Goal: Contribute content

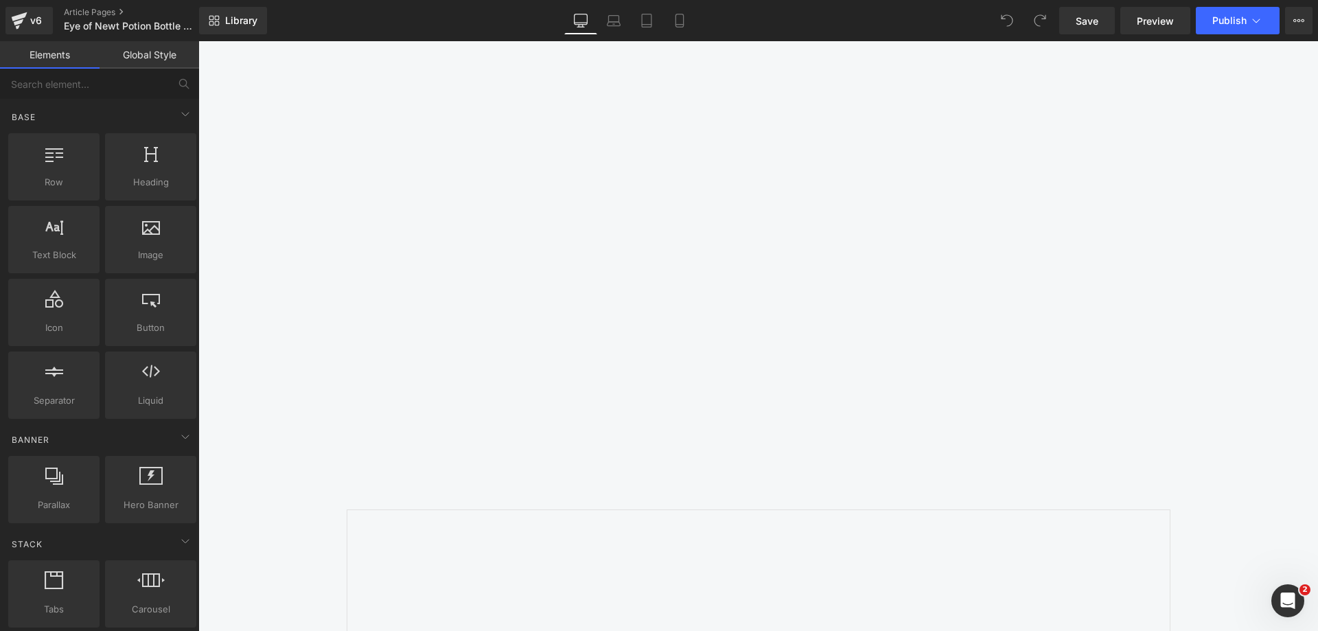
scroll to position [1784, 0]
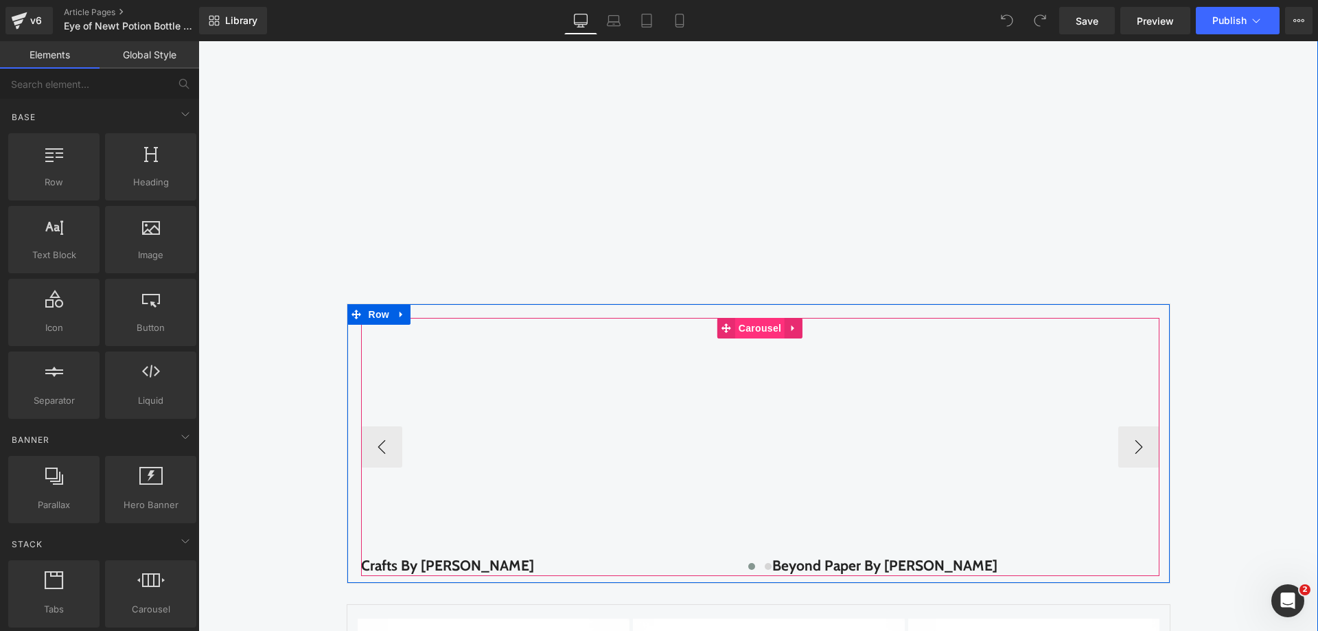
click at [736, 330] on span "Carousel" at bounding box center [759, 328] width 49 height 21
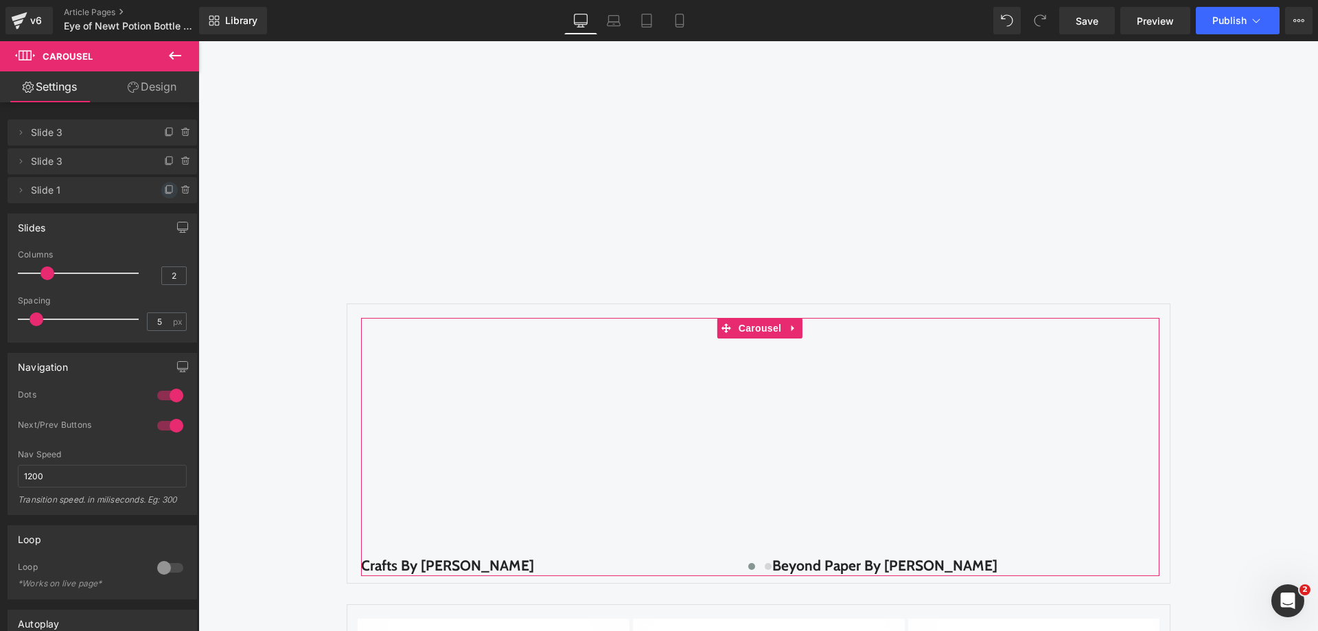
click at [168, 189] on icon at bounding box center [169, 190] width 11 height 11
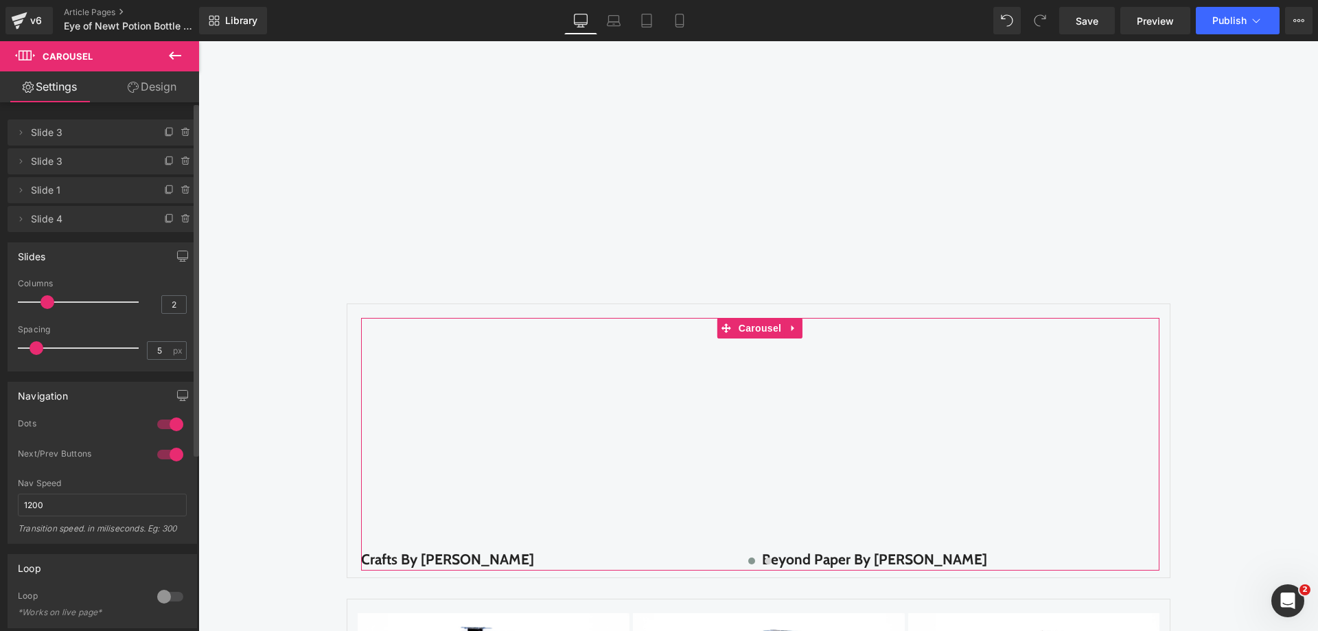
click at [168, 189] on icon at bounding box center [169, 190] width 11 height 11
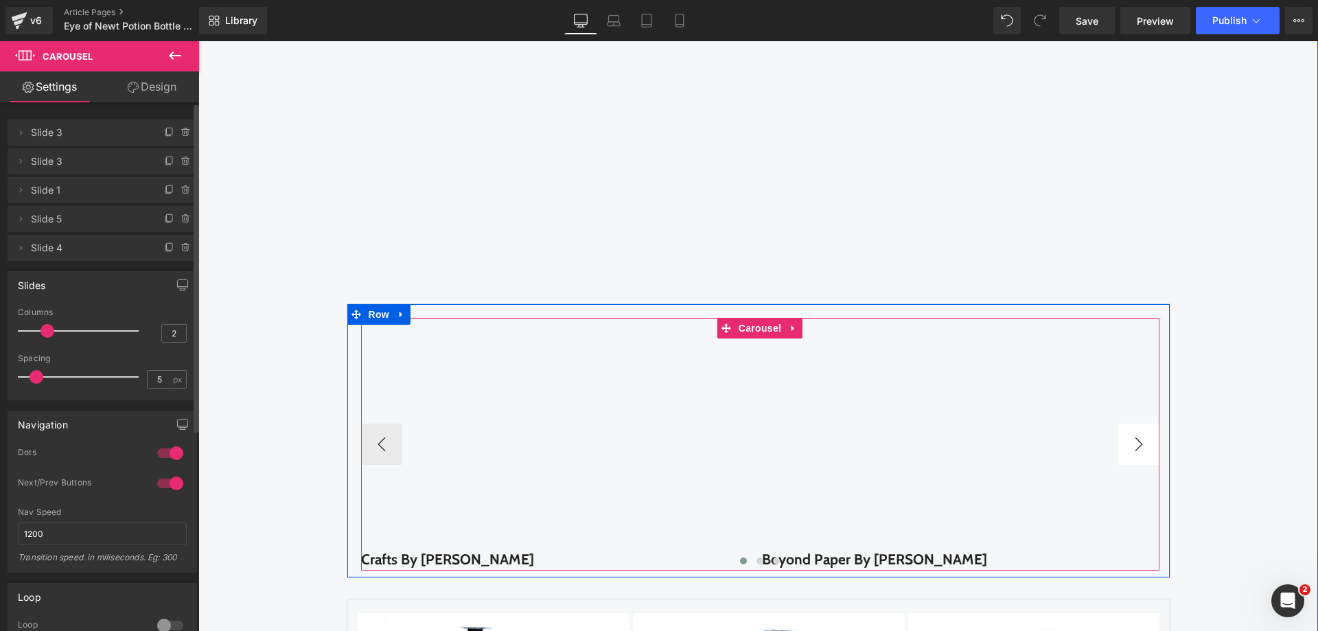
click at [1118, 443] on button "›" at bounding box center [1138, 443] width 41 height 41
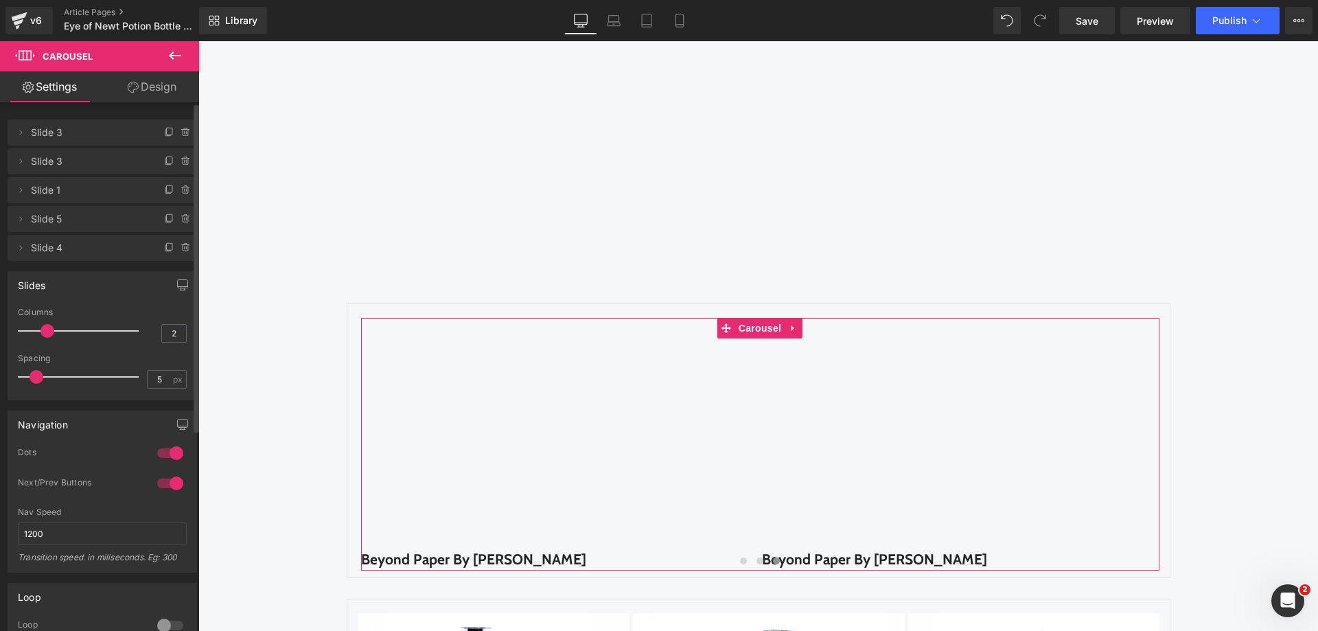
click at [94, 189] on span "Slide 1" at bounding box center [88, 190] width 115 height 26
click at [180, 189] on icon at bounding box center [185, 190] width 11 height 11
click at [178, 189] on button "Delete" at bounding box center [171, 191] width 43 height 18
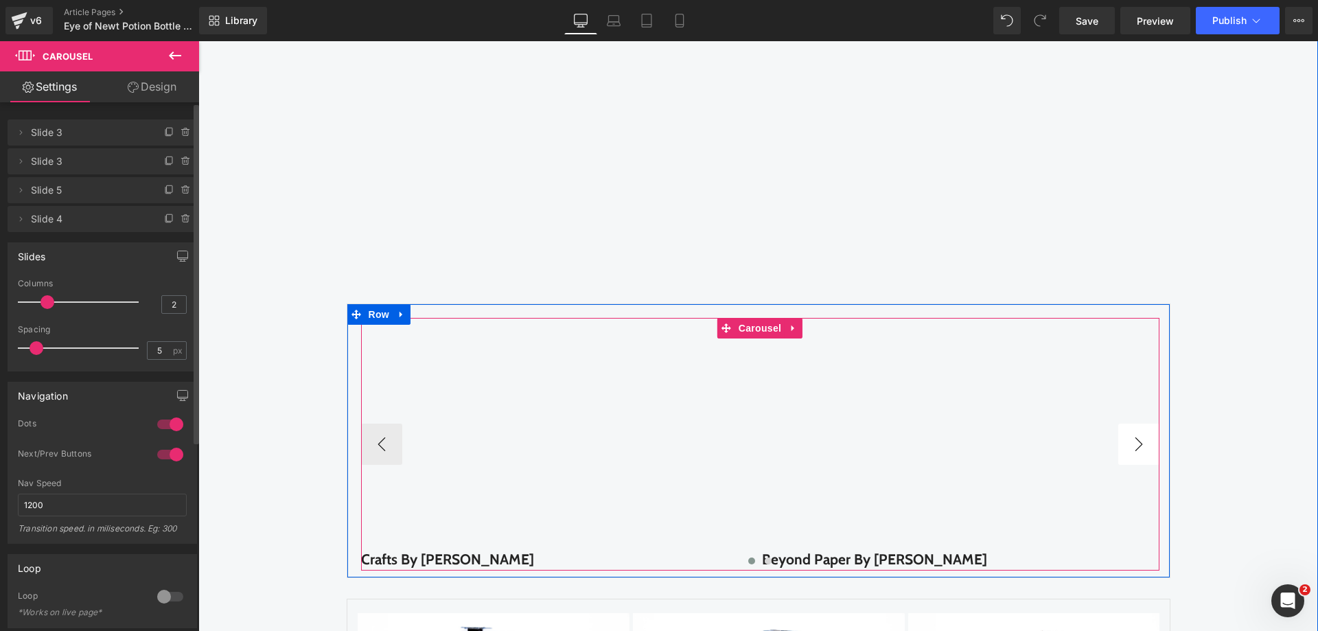
click at [1134, 453] on button "›" at bounding box center [1138, 443] width 41 height 41
click at [367, 432] on button "‹" at bounding box center [381, 443] width 41 height 41
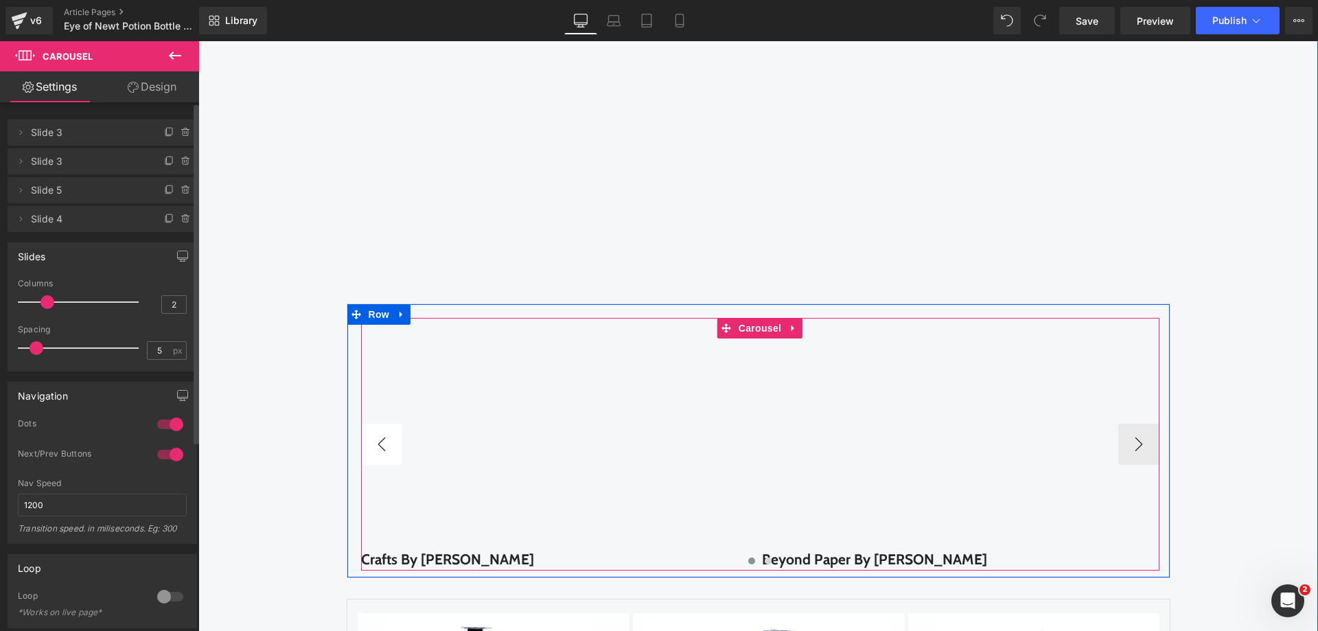
click at [367, 432] on button "‹" at bounding box center [381, 443] width 41 height 41
click at [1134, 434] on button "›" at bounding box center [1138, 443] width 41 height 41
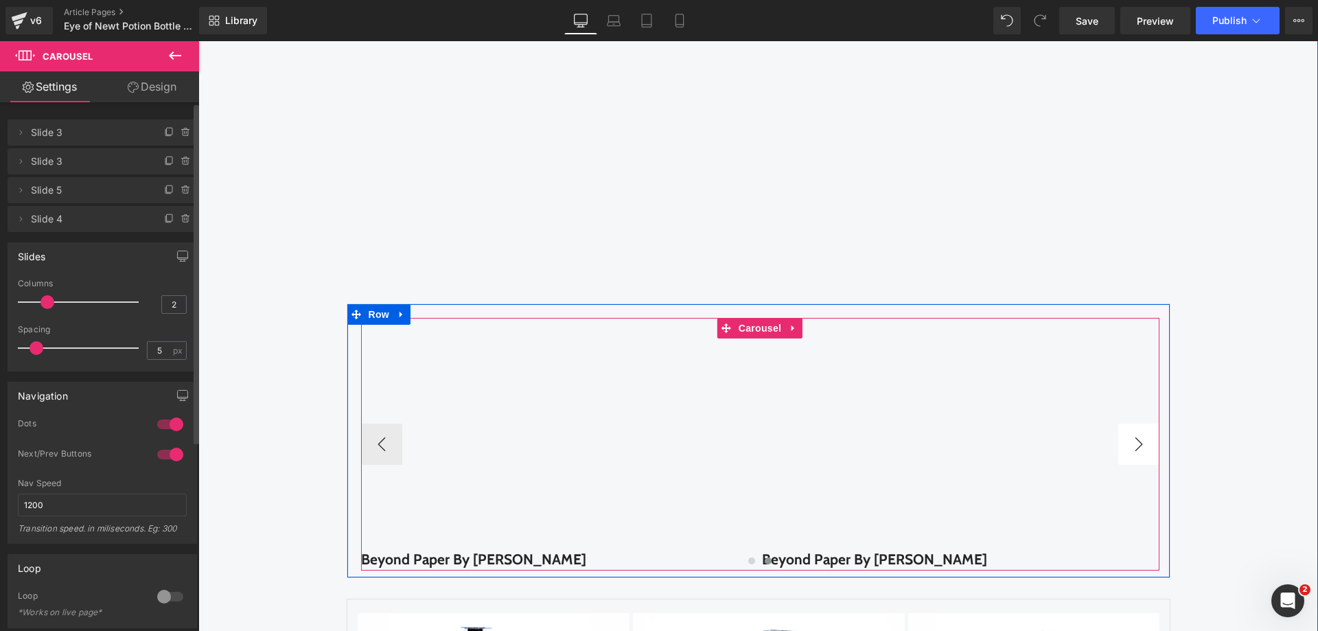
click at [1134, 434] on button "›" at bounding box center [1138, 443] width 41 height 41
click at [741, 321] on span "Carousel" at bounding box center [759, 328] width 49 height 21
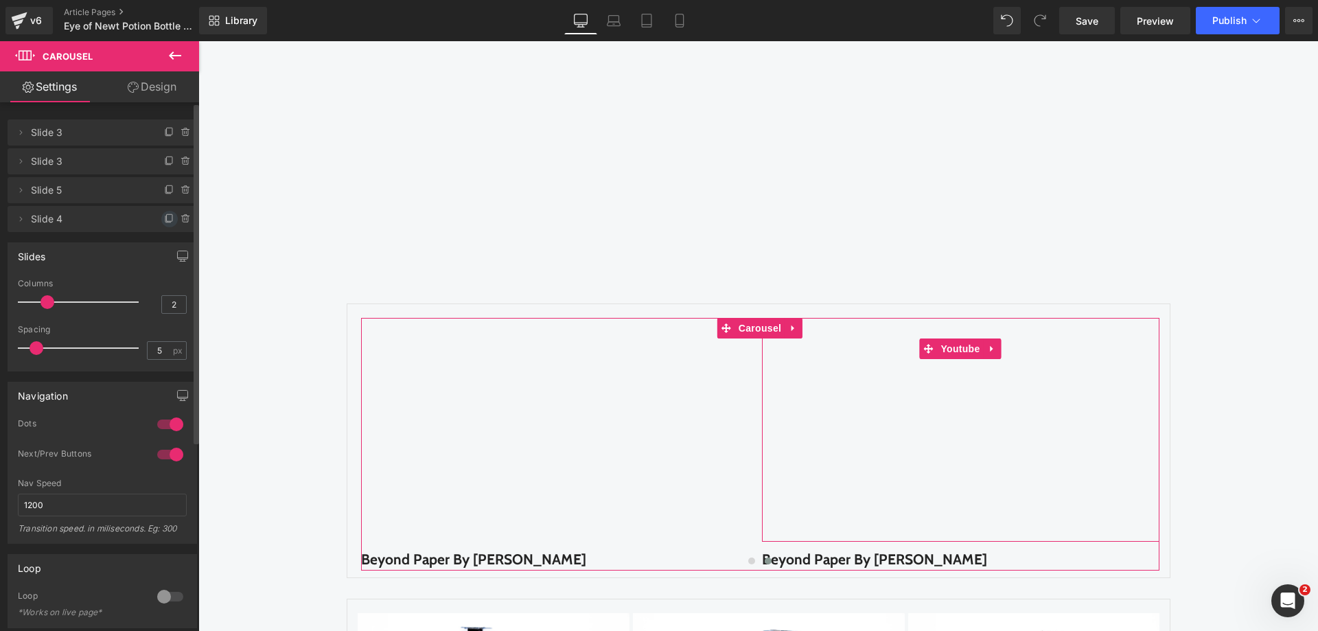
click at [165, 218] on icon at bounding box center [169, 218] width 11 height 11
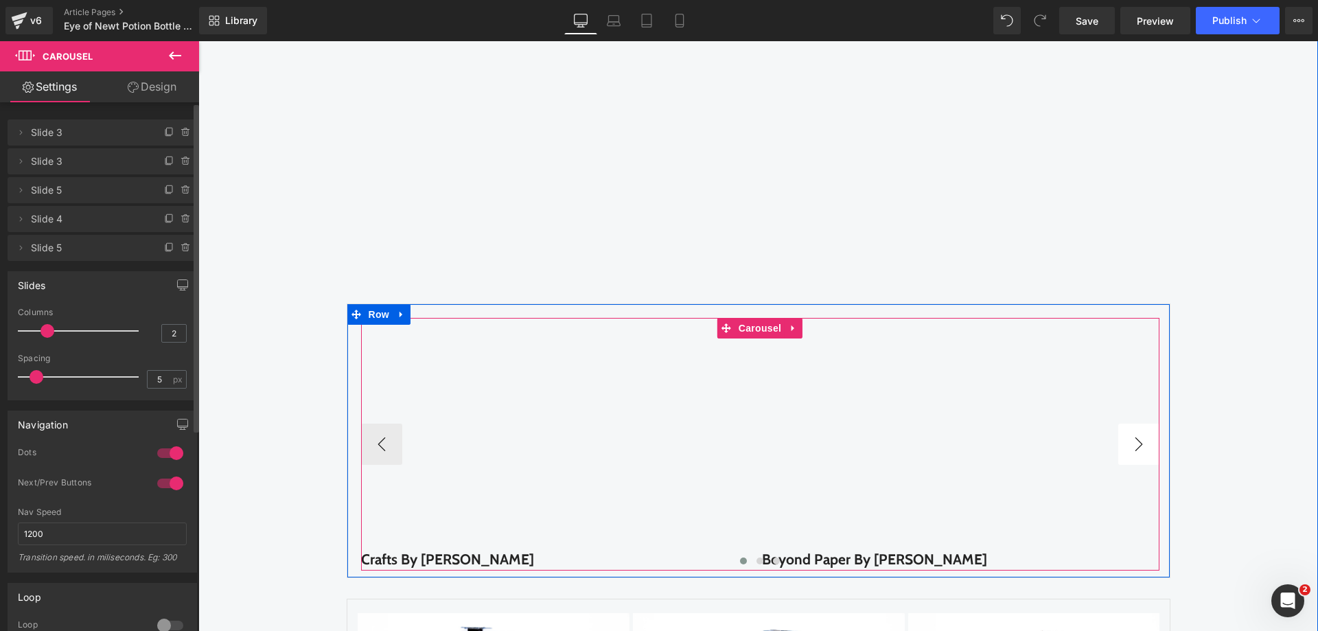
click at [1134, 452] on button "›" at bounding box center [1138, 443] width 41 height 41
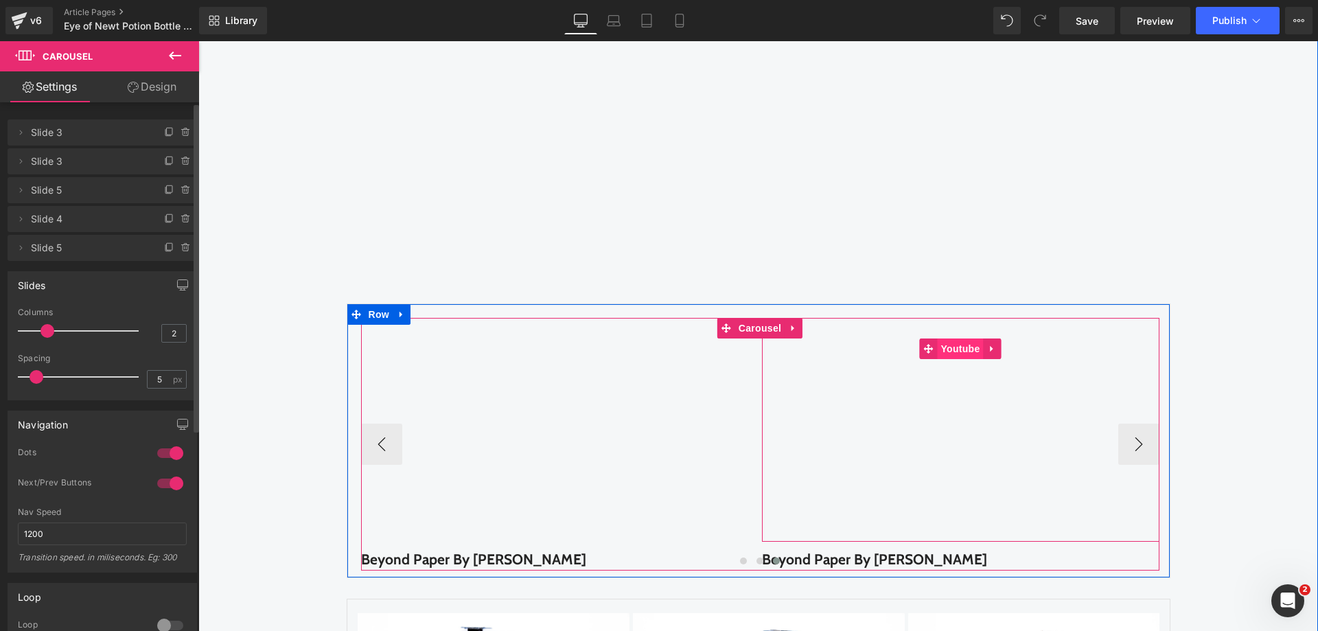
click at [966, 353] on span "Youtube" at bounding box center [960, 348] width 46 height 21
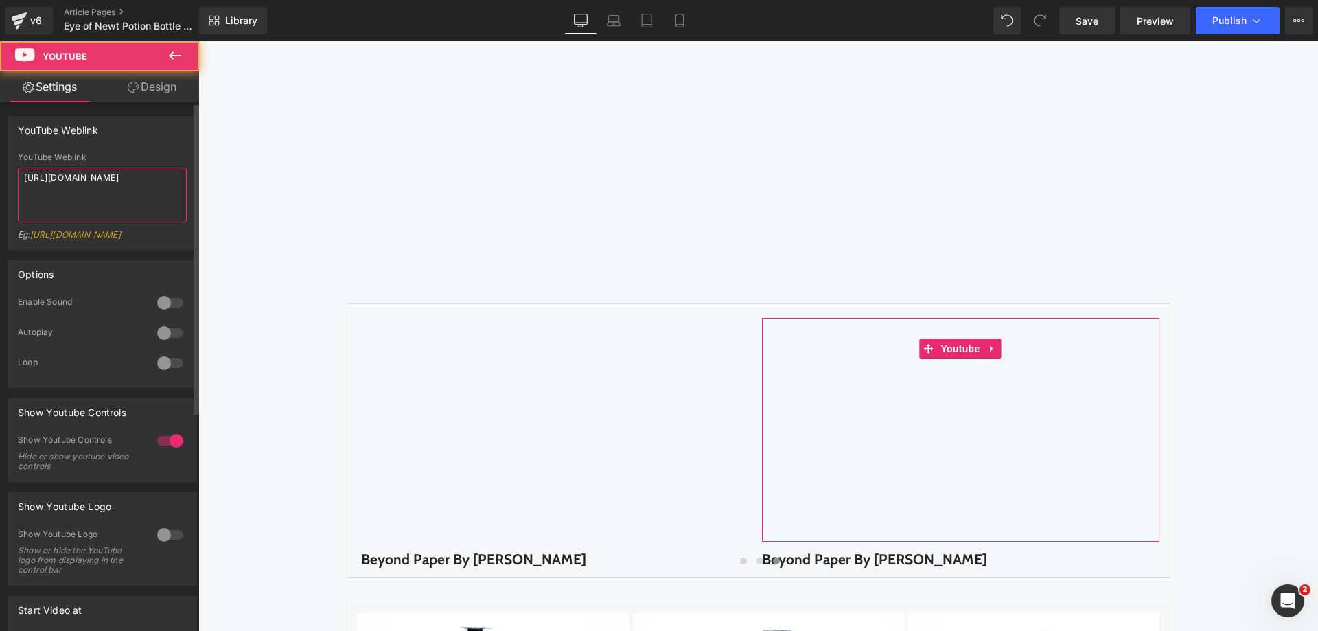
click at [84, 180] on textarea "[URL][DOMAIN_NAME]" at bounding box center [102, 194] width 169 height 55
paste textarea "3ft0UJ43Qis?si=bLVkmUkwC2fnqaAx"
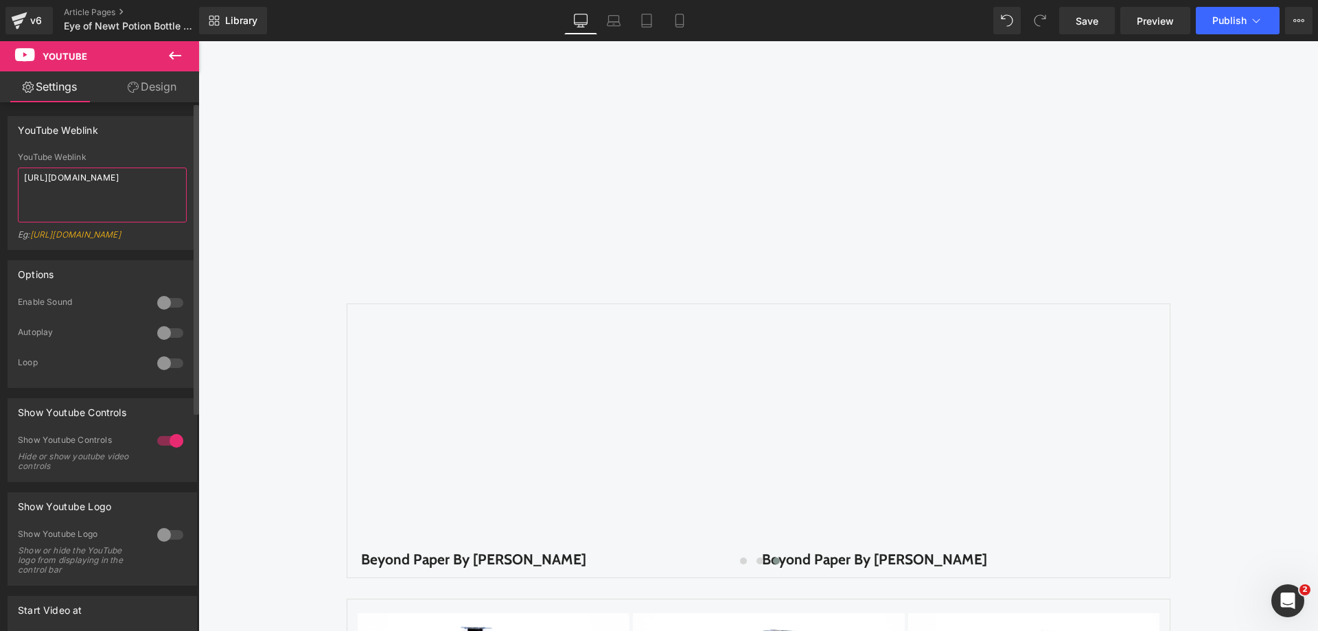
type textarea "[URL][DOMAIN_NAME]"
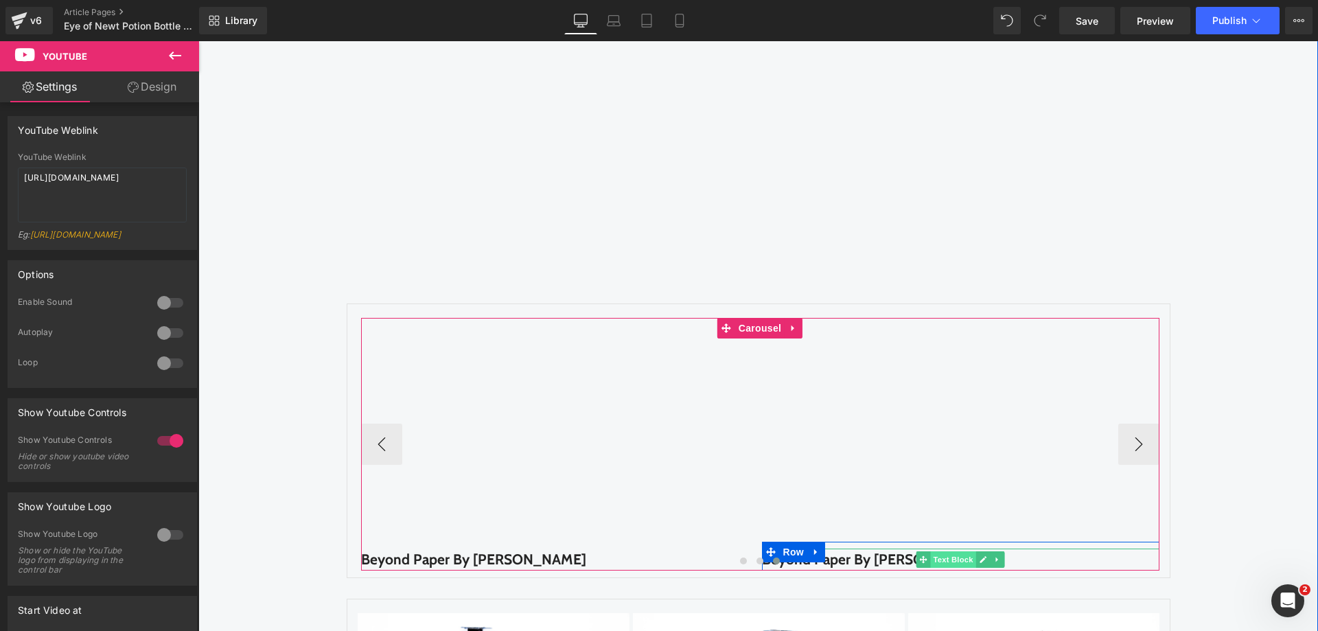
click at [945, 552] on span "Text Block" at bounding box center [952, 559] width 45 height 16
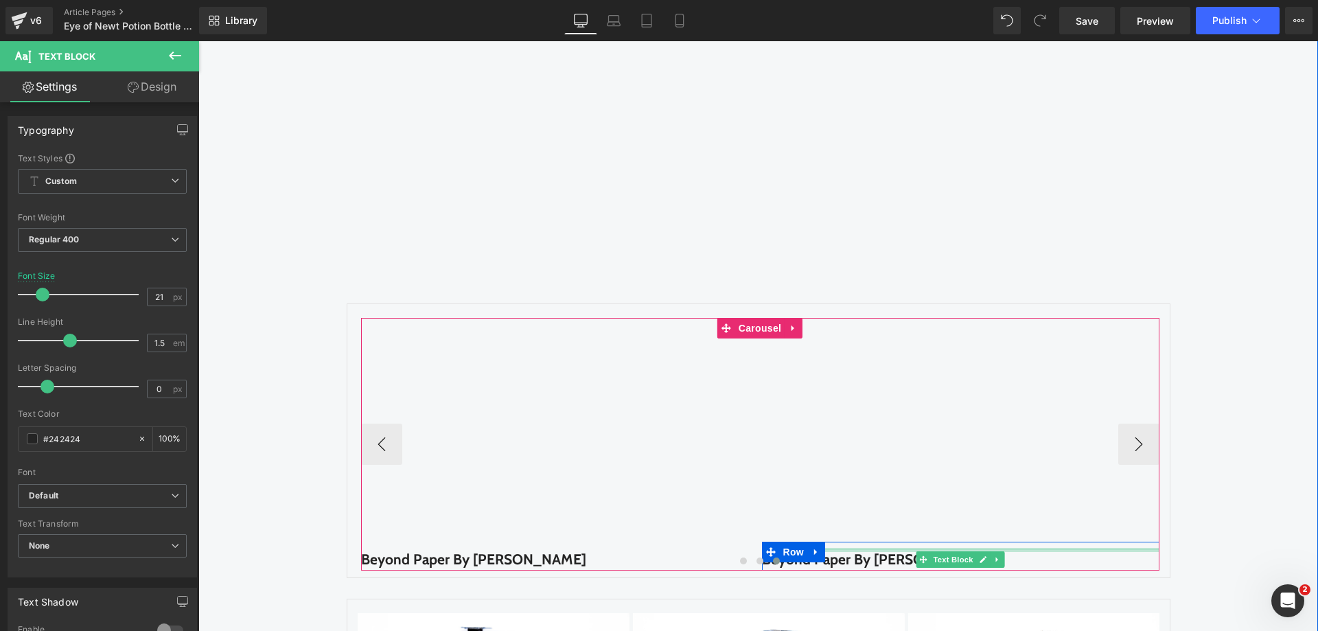
click at [938, 550] on div at bounding box center [960, 549] width 397 height 3
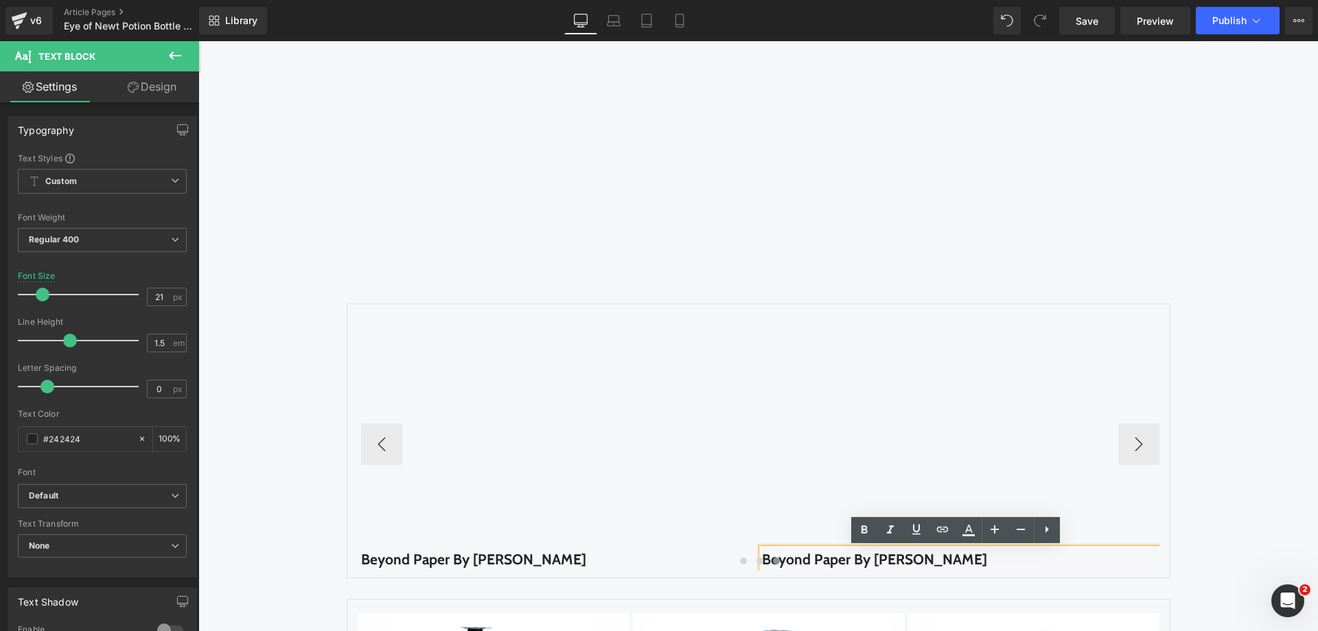
click at [938, 550] on p "Beyond Paper By [PERSON_NAME]" at bounding box center [960, 559] width 397 height 22
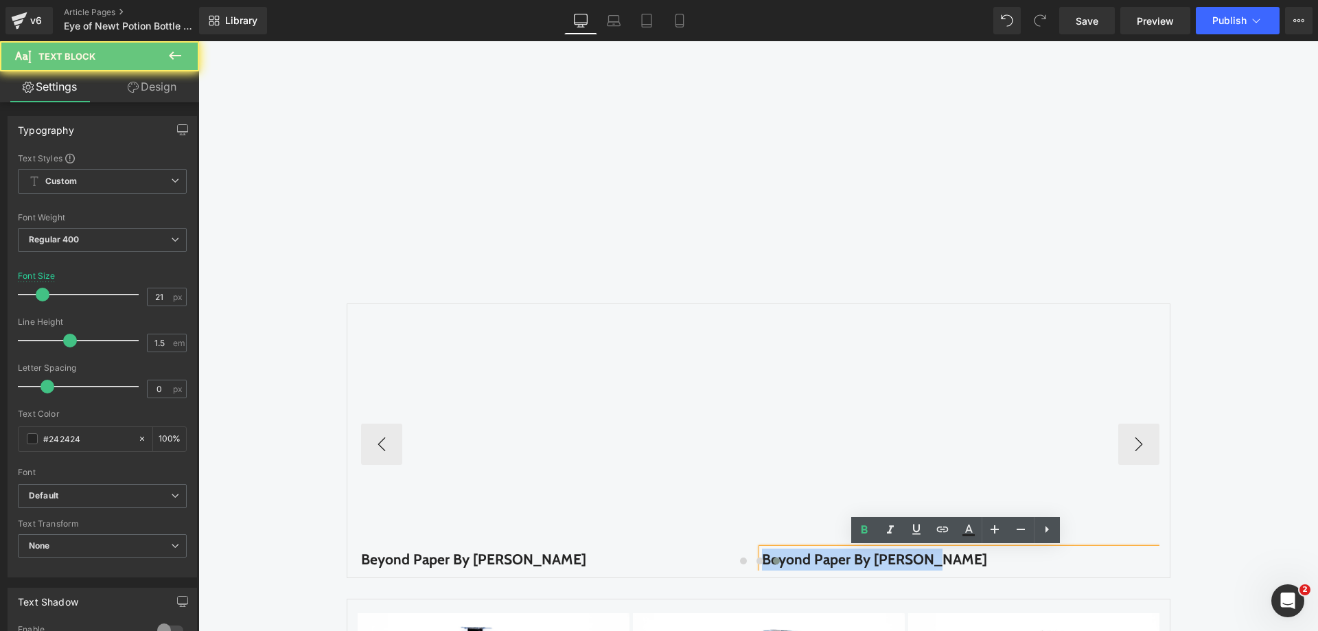
click at [938, 550] on p "Beyond Paper By [PERSON_NAME]" at bounding box center [960, 559] width 397 height 22
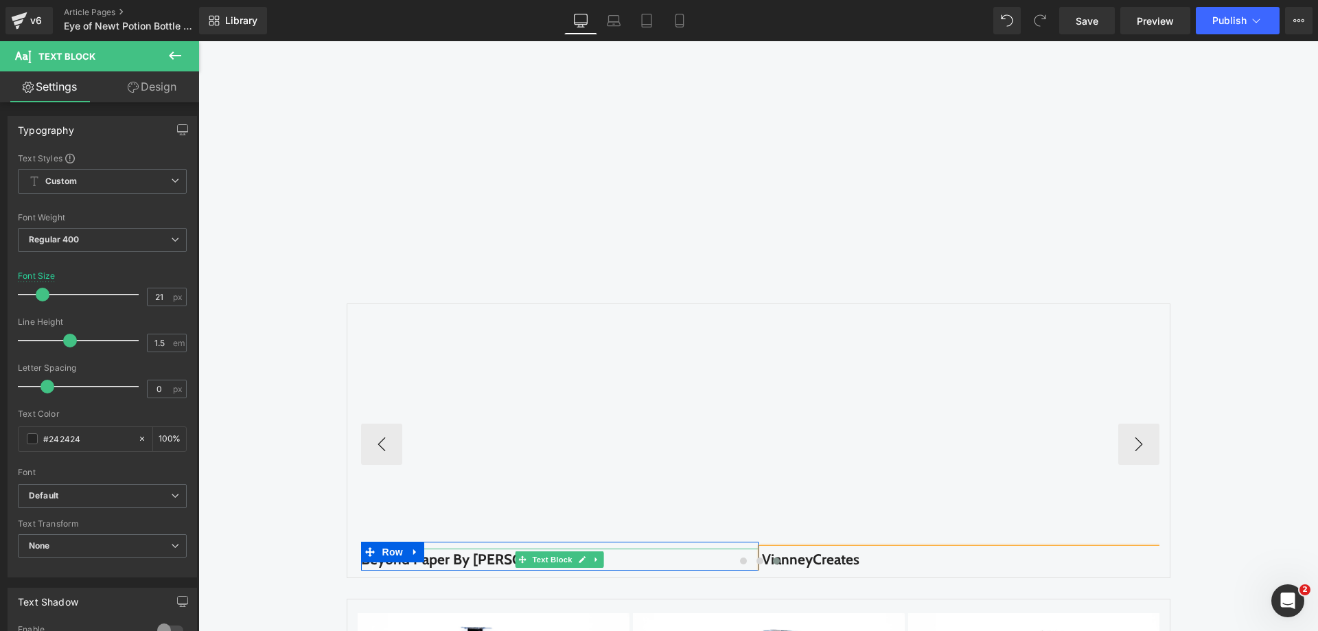
click at [454, 552] on b "Beyond Paper By [PERSON_NAME]" at bounding box center [473, 558] width 225 height 17
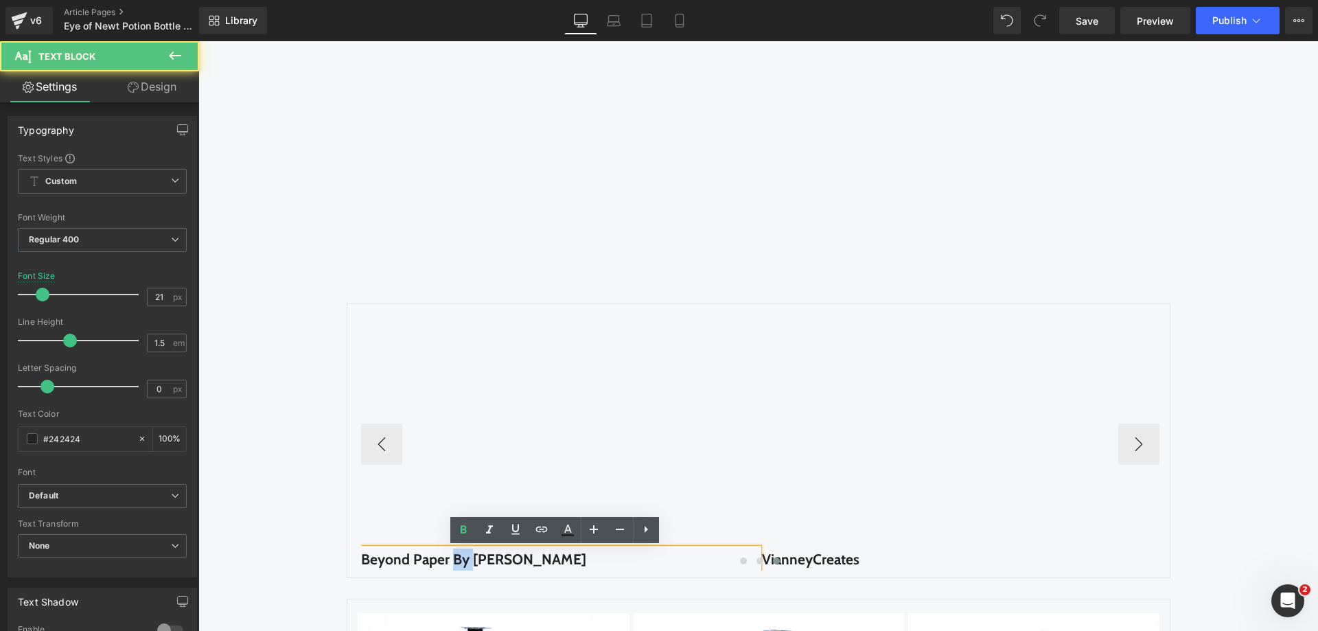
click at [454, 552] on b "Beyond Paper By [PERSON_NAME]" at bounding box center [473, 558] width 225 height 17
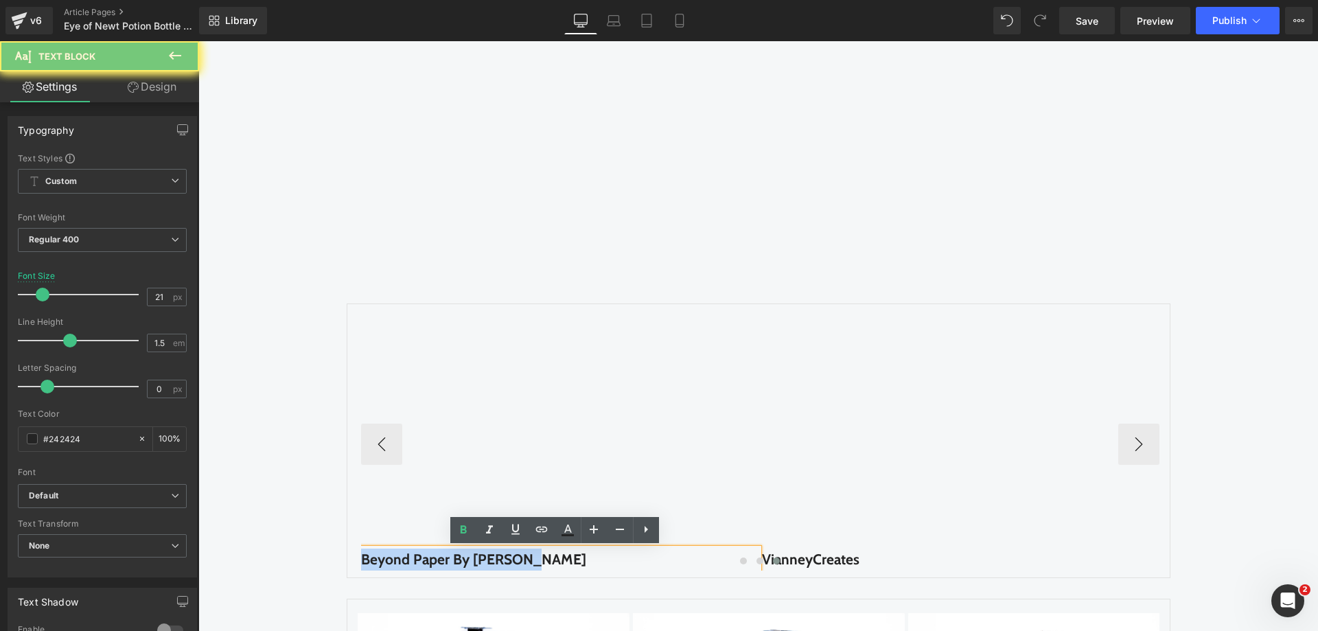
click at [454, 552] on b "Beyond Paper By [PERSON_NAME]" at bounding box center [473, 558] width 225 height 17
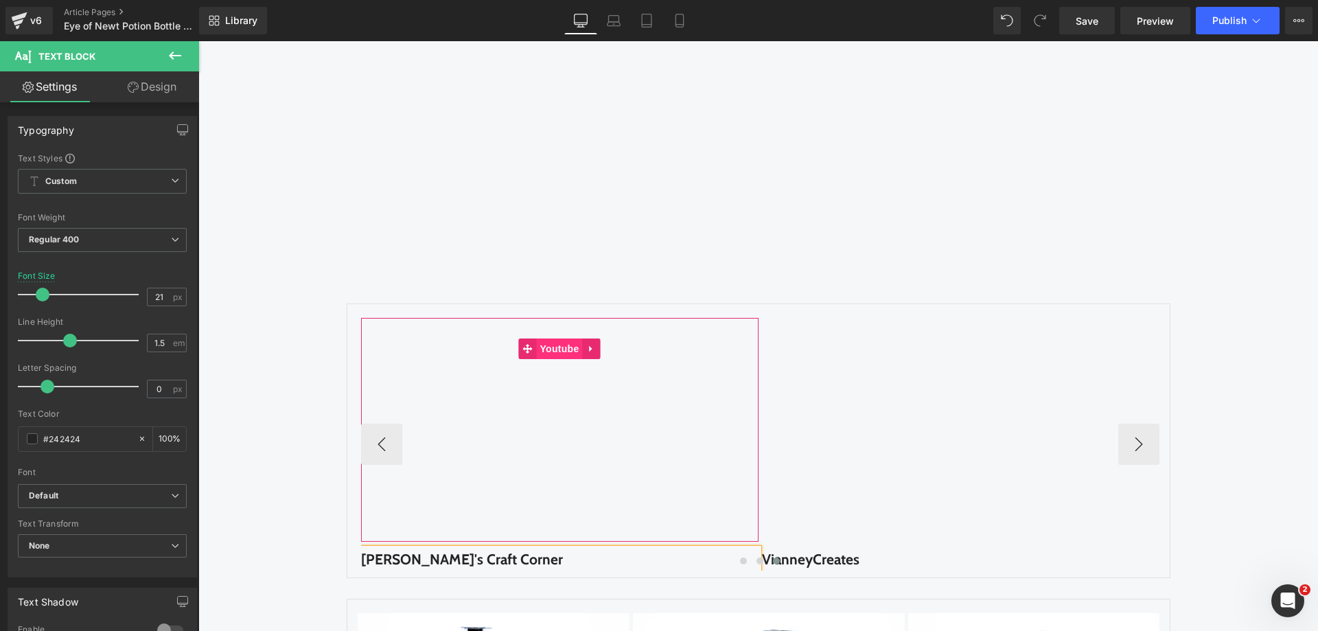
click at [543, 350] on span "Youtube" at bounding box center [559, 348] width 46 height 21
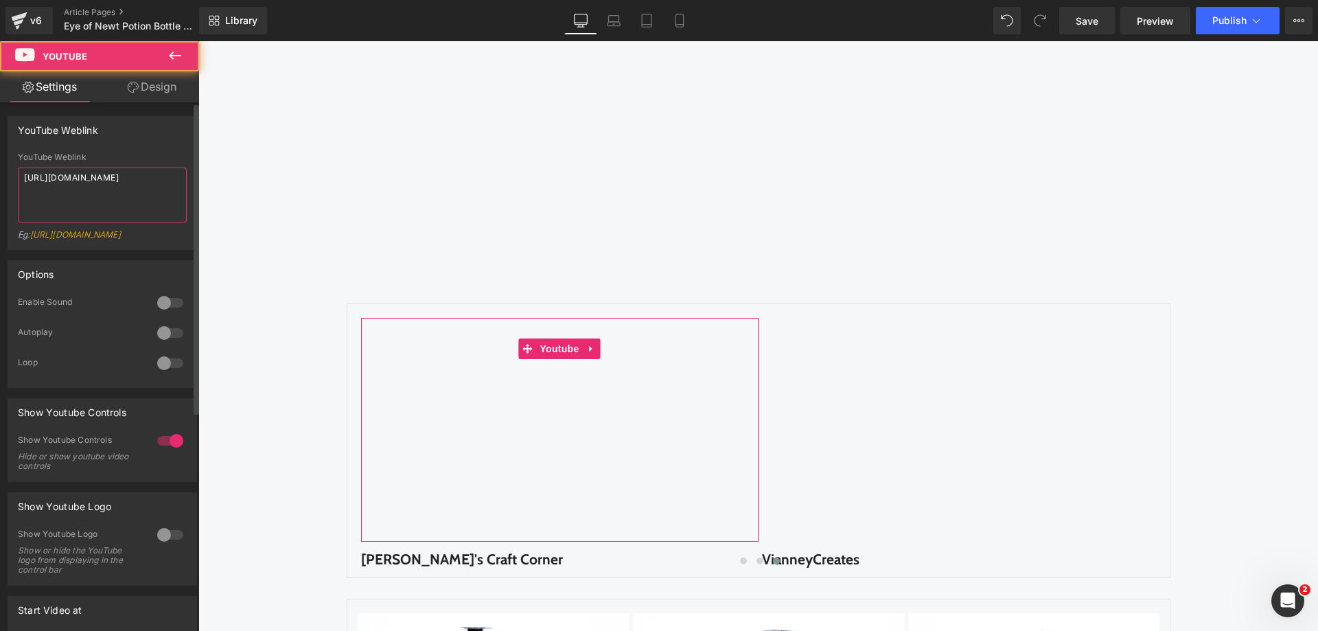
click at [82, 198] on textarea "[URL][DOMAIN_NAME]" at bounding box center [102, 194] width 169 height 55
type textarea "[URL][DOMAIN_NAME]"
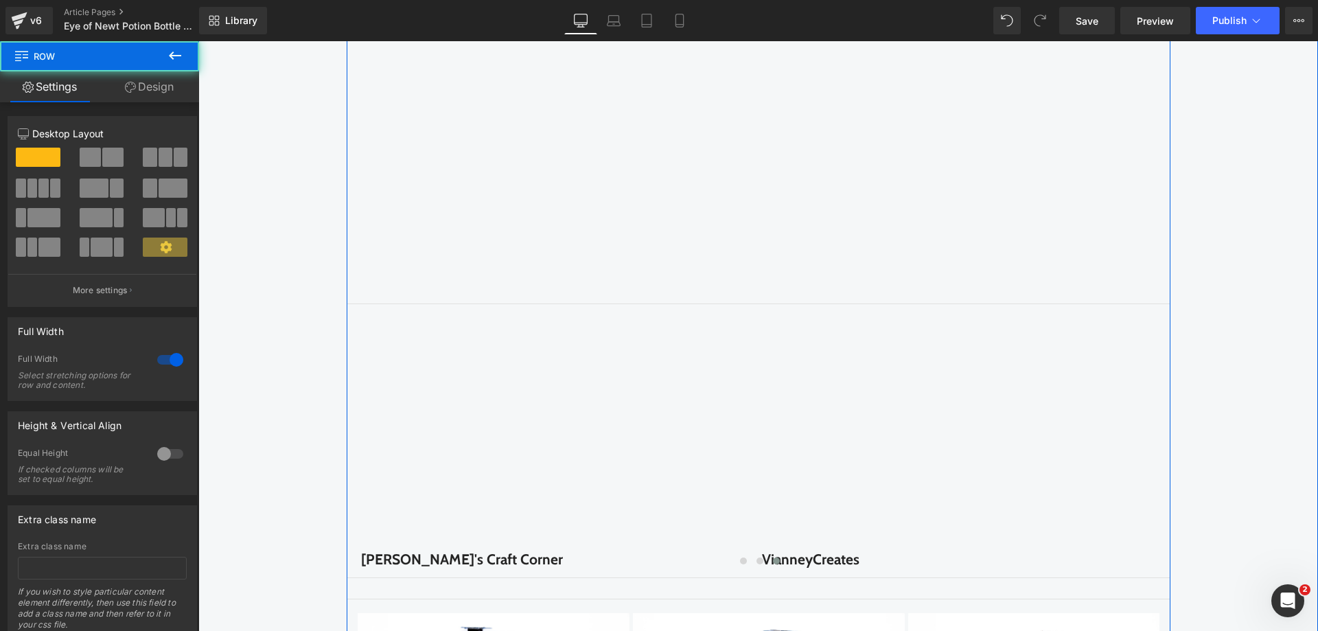
click at [247, 283] on div "Find Inspiration & Creativity Heading Youtube Row Row Youtube Crafts By [PERSON…" at bounding box center [757, 360] width 1119 height 1133
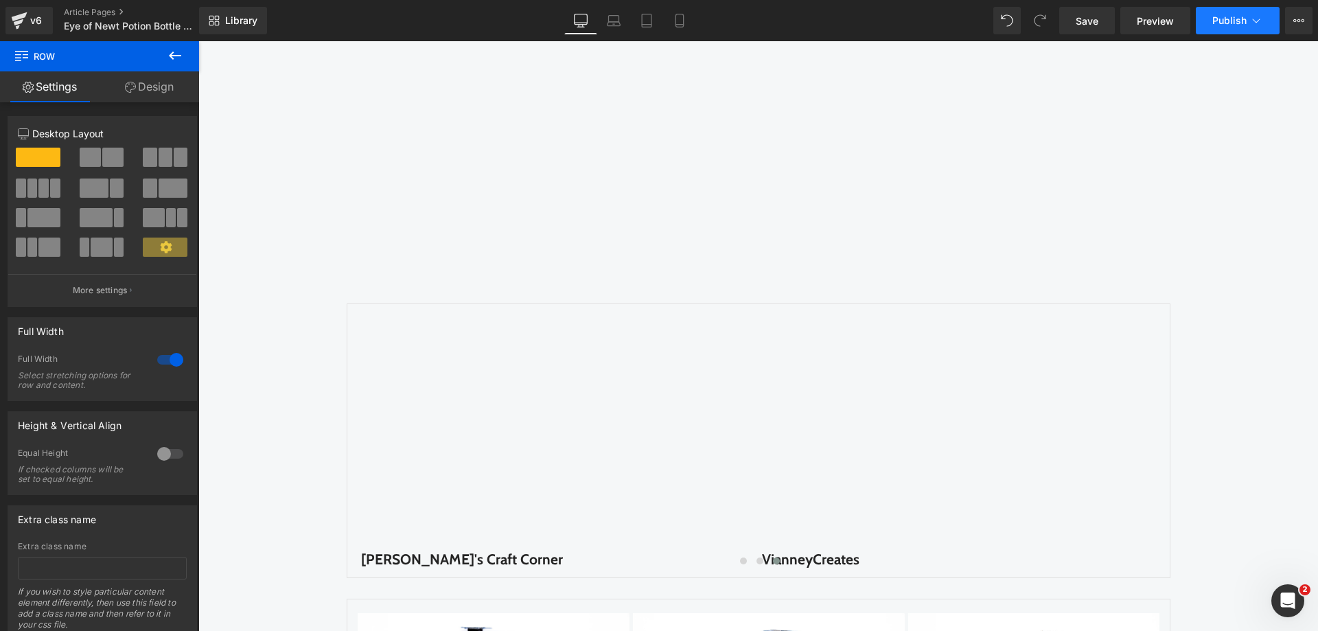
click at [1234, 21] on span "Publish" at bounding box center [1229, 20] width 34 height 11
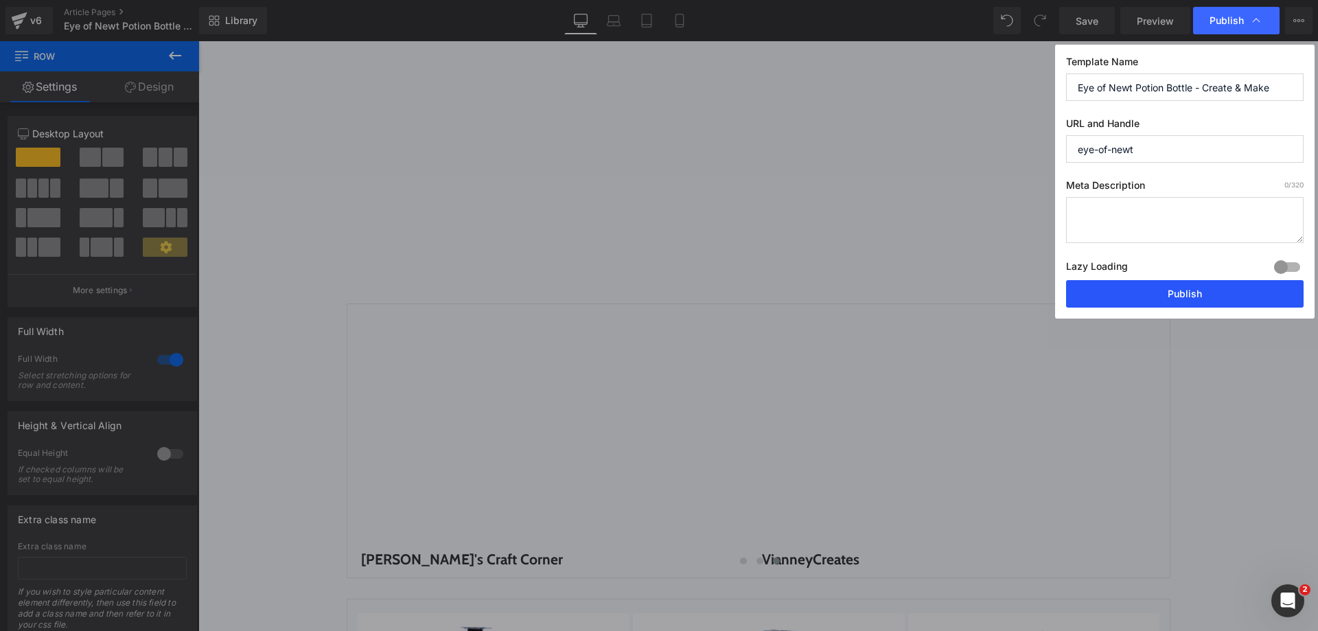
click at [0, 0] on button "Publish" at bounding box center [0, 0] width 0 height 0
